Goal: Task Accomplishment & Management: Manage account settings

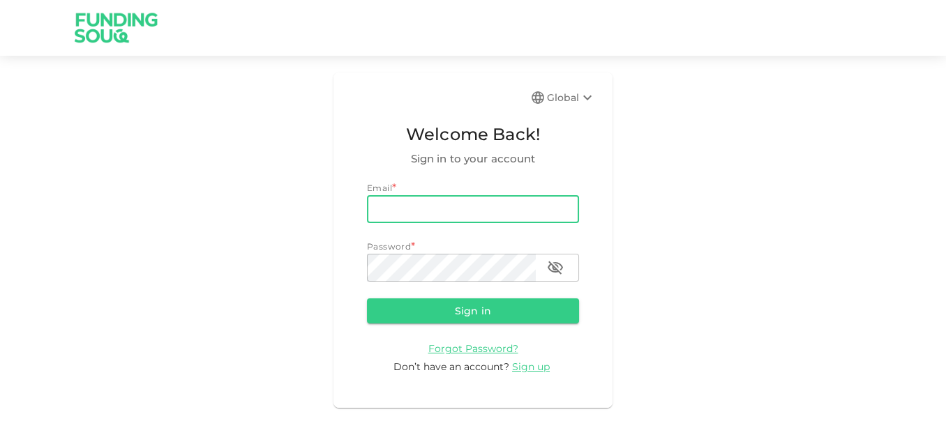
type input "[EMAIL_ADDRESS][DOMAIN_NAME]"
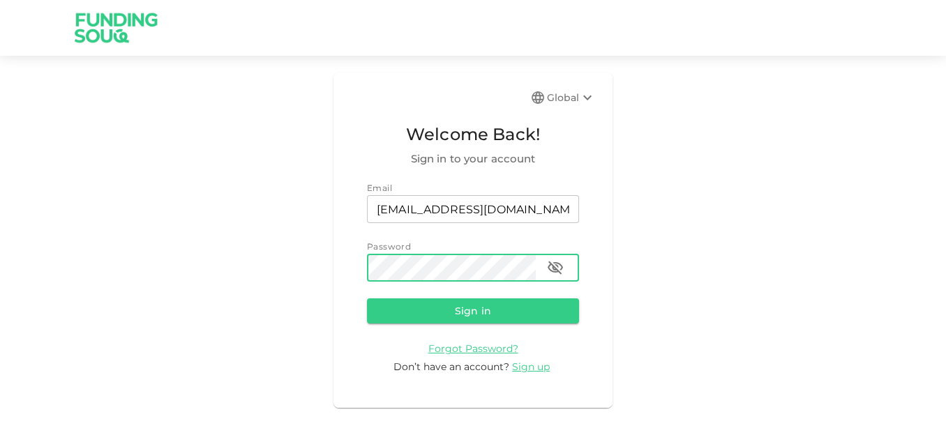
click at [367, 299] on button "Sign in" at bounding box center [473, 311] width 212 height 25
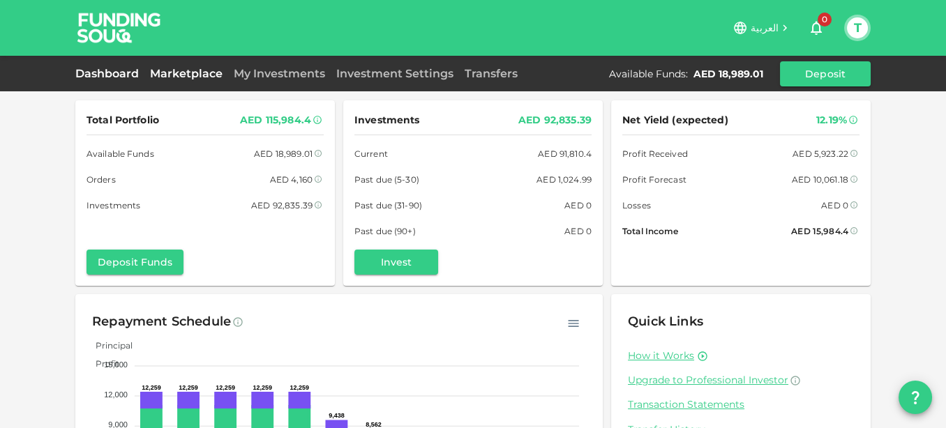
click at [187, 80] on link "Marketplace" at bounding box center [186, 73] width 84 height 13
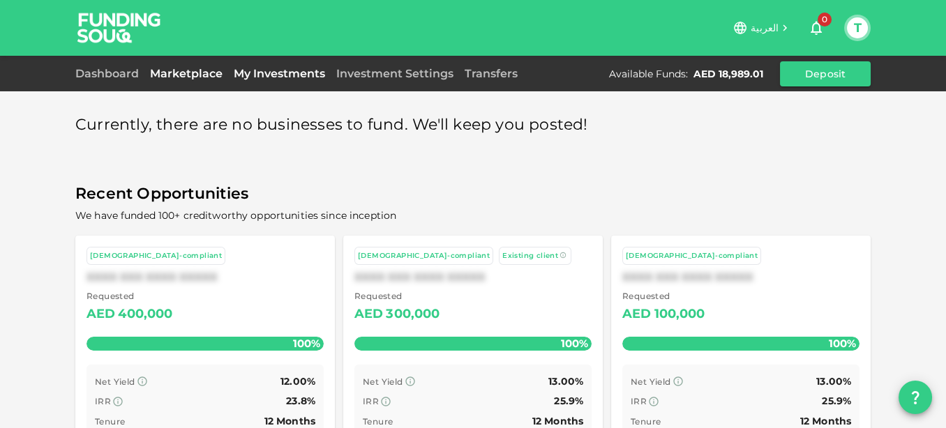
click at [262, 80] on link "My Investments" at bounding box center [279, 73] width 103 height 13
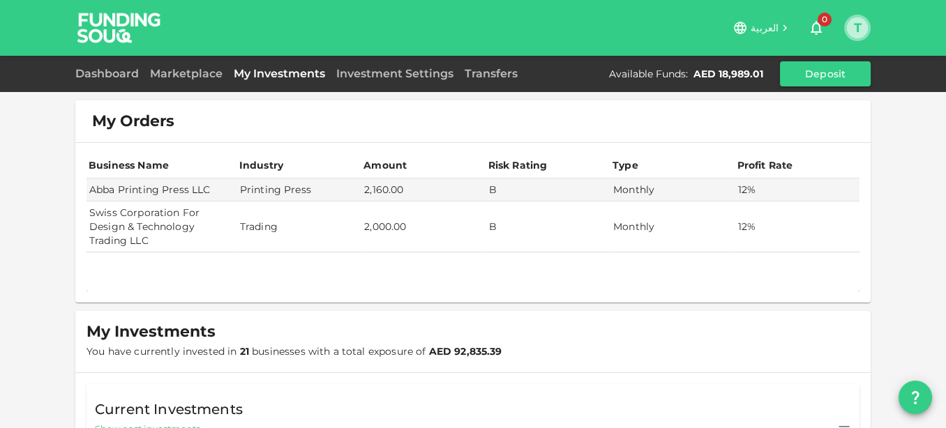
click at [851, 28] on button "T" at bounding box center [857, 27] width 21 height 21
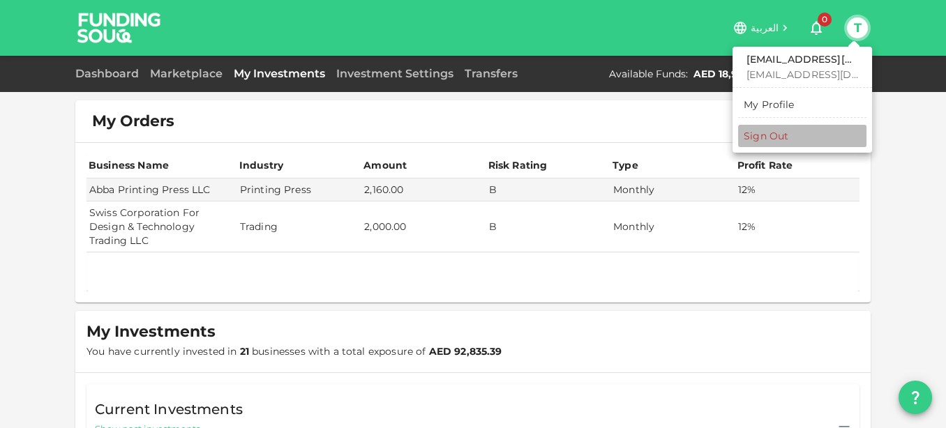
click at [767, 135] on div "Sign Out" at bounding box center [766, 136] width 45 height 14
